Goal: Check status: Check status

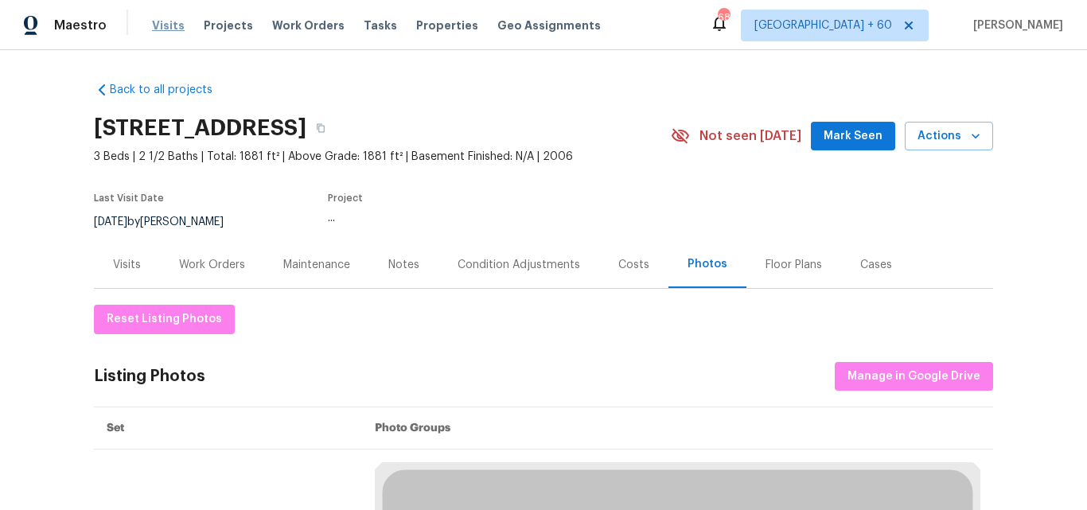
click at [170, 28] on span "Visits" at bounding box center [168, 26] width 33 height 16
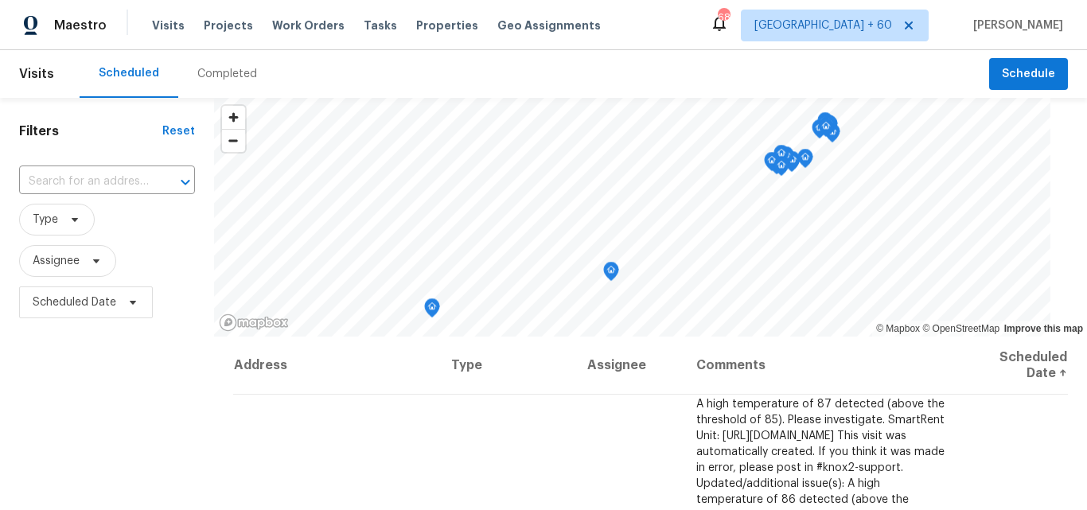
click at [220, 76] on div "Completed" at bounding box center [227, 74] width 60 height 16
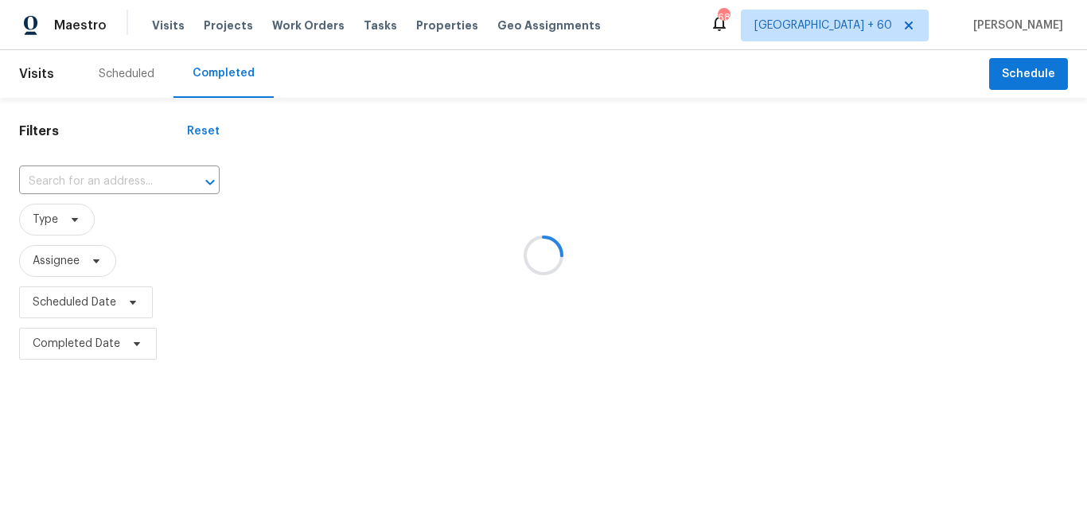
click at [49, 177] on div at bounding box center [543, 255] width 1087 height 510
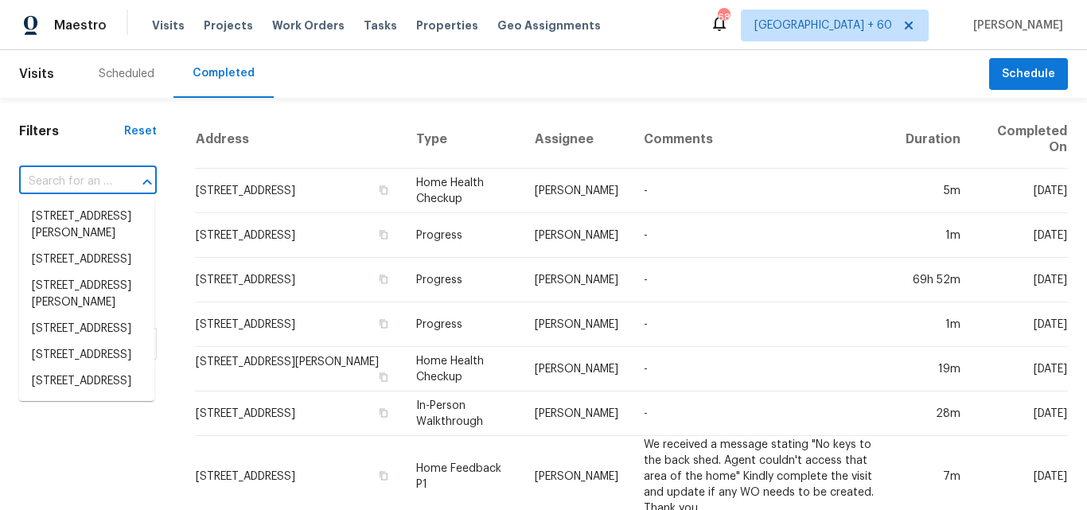
click at [55, 177] on input "text" at bounding box center [65, 182] width 93 height 25
paste input "[STREET_ADDRESS][PERSON_NAME][PERSON_NAME]"
type input "[STREET_ADDRESS][PERSON_NAME][PERSON_NAME]"
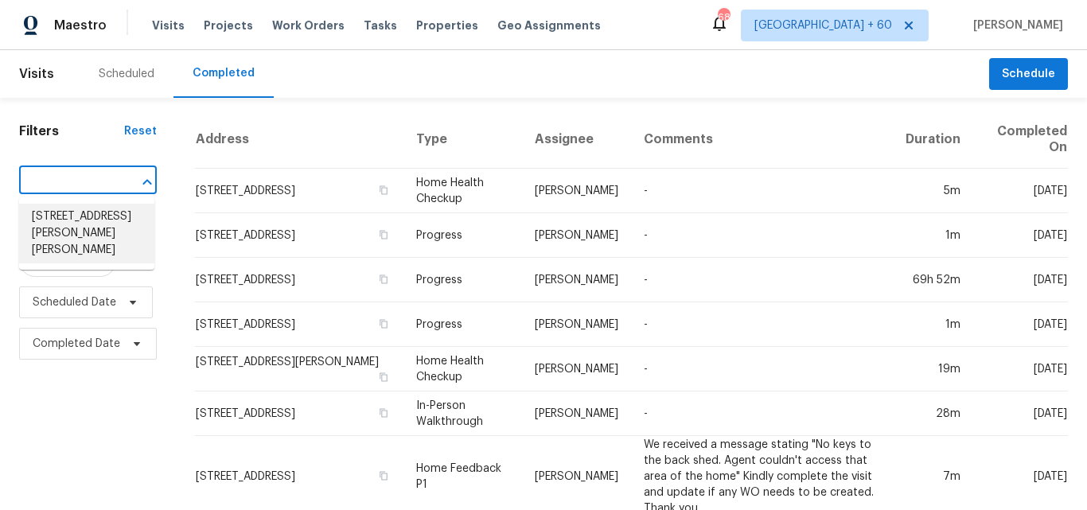
click at [100, 230] on li "[STREET_ADDRESS][PERSON_NAME][PERSON_NAME]" at bounding box center [86, 234] width 135 height 60
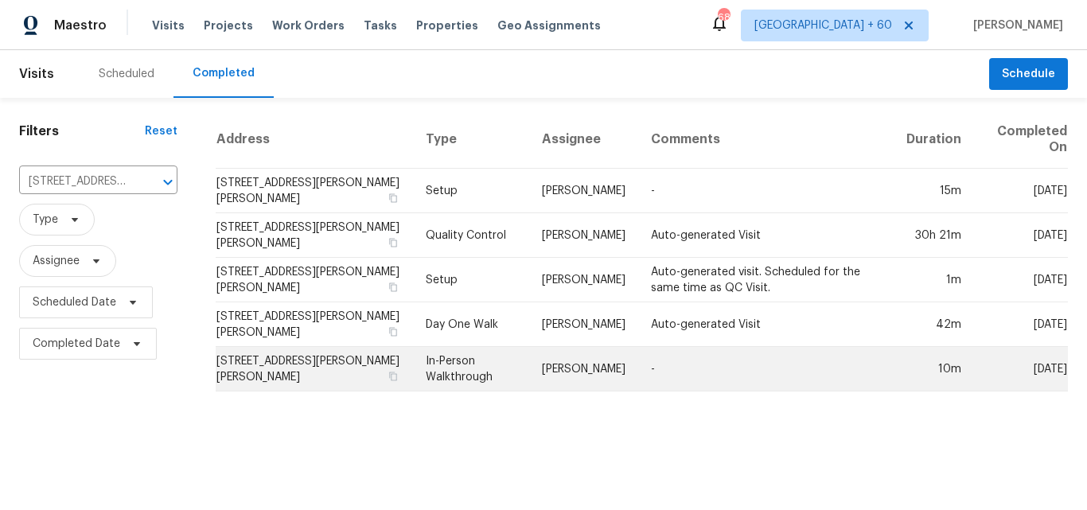
click at [462, 378] on td "In-Person Walkthrough" at bounding box center [471, 369] width 117 height 45
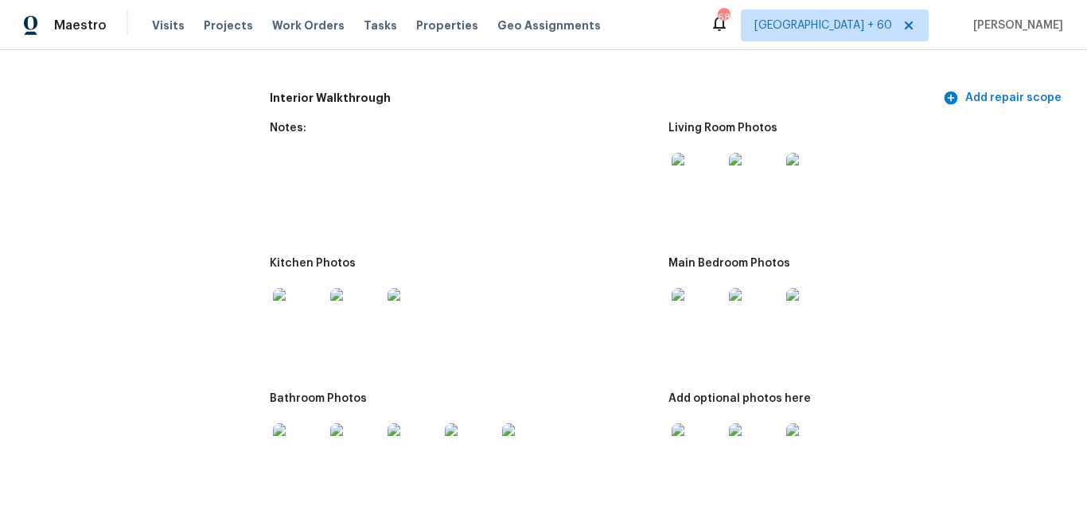
scroll to position [1592, 0]
click at [686, 290] on img at bounding box center [697, 312] width 51 height 51
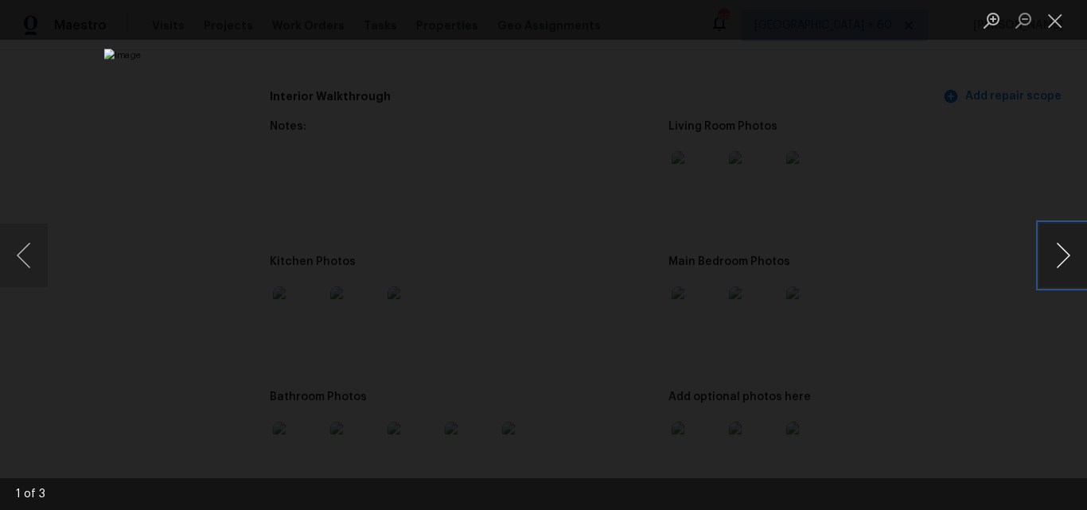
click at [1060, 246] on button "Next image" at bounding box center [1064, 256] width 48 height 64
click at [1071, 20] on ul "Lightbox" at bounding box center [1031, 20] width 111 height 40
click at [1061, 20] on button "Close lightbox" at bounding box center [1056, 20] width 32 height 28
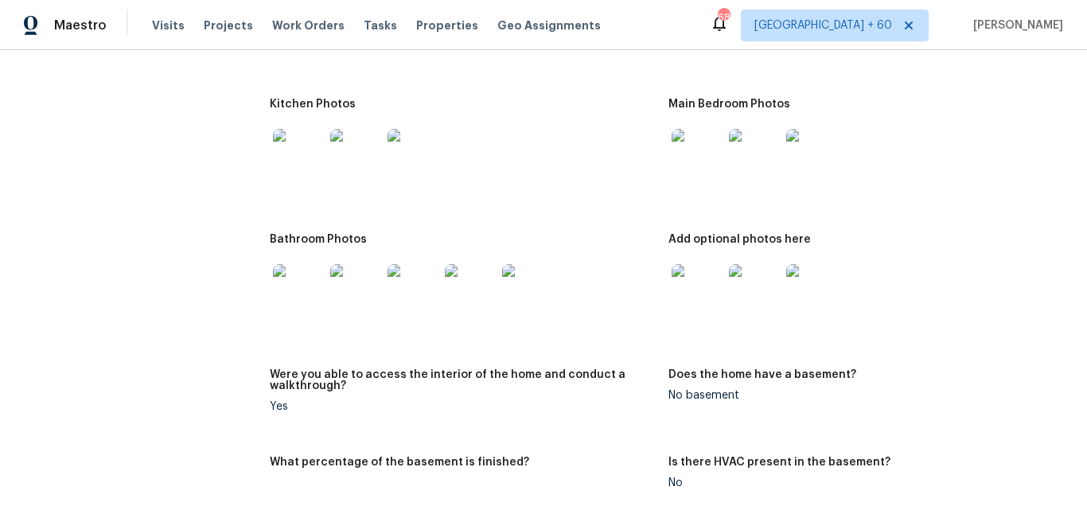
scroll to position [1751, 0]
click at [294, 154] on img at bounding box center [298, 152] width 51 height 51
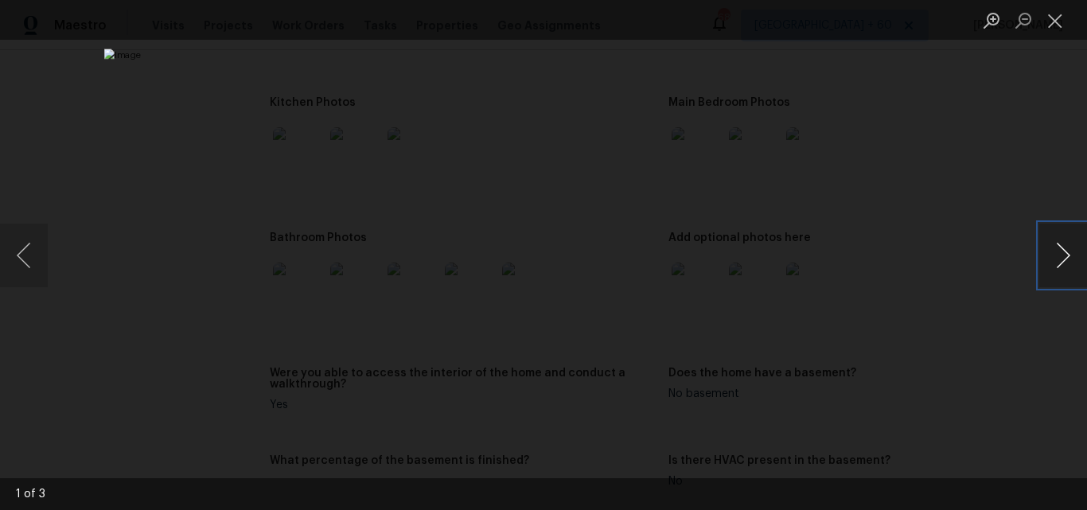
click at [1065, 254] on button "Next image" at bounding box center [1064, 256] width 48 height 64
click at [1064, 255] on button "Next image" at bounding box center [1064, 256] width 48 height 64
click at [1055, 32] on button "Close lightbox" at bounding box center [1056, 20] width 32 height 28
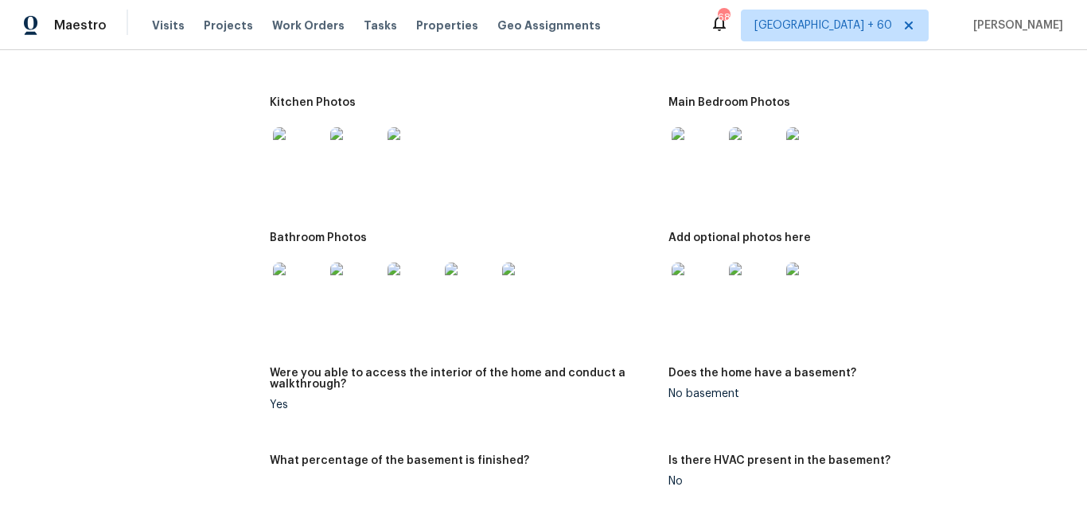
click at [693, 291] on img at bounding box center [697, 288] width 51 height 51
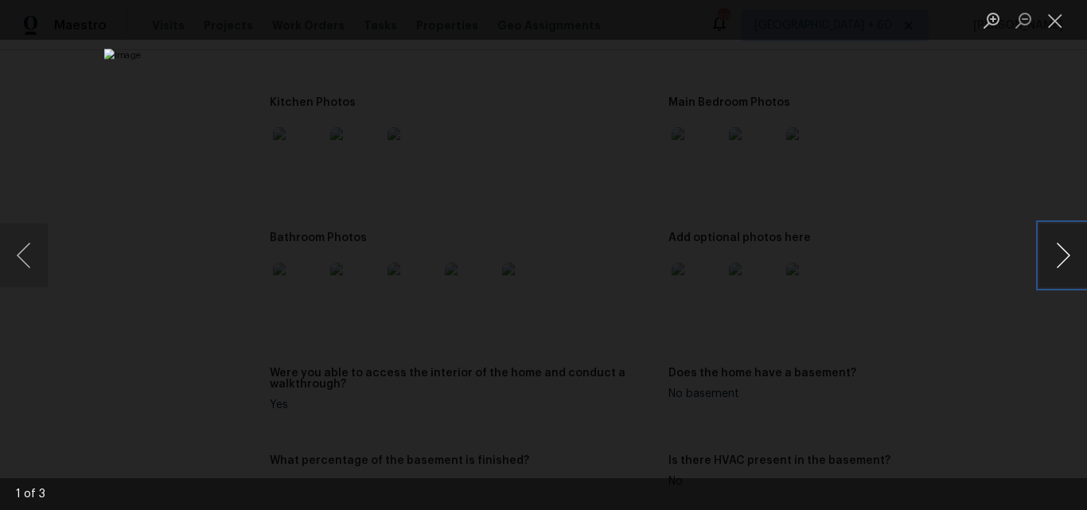
click at [1067, 267] on button "Next image" at bounding box center [1064, 256] width 48 height 64
click at [1066, 29] on button "Close lightbox" at bounding box center [1056, 20] width 32 height 28
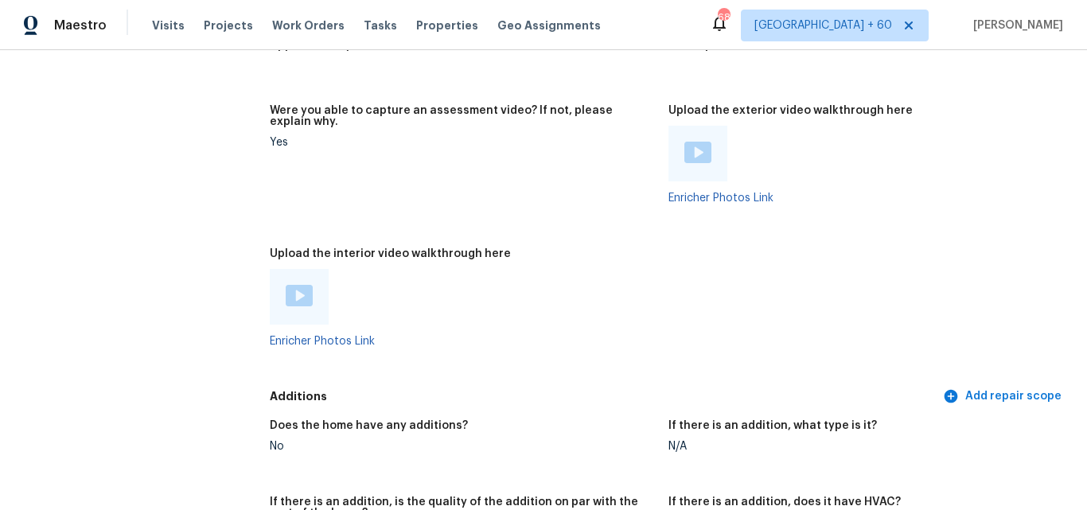
scroll to position [2786, 0]
